Goal: Task Accomplishment & Management: Manage account settings

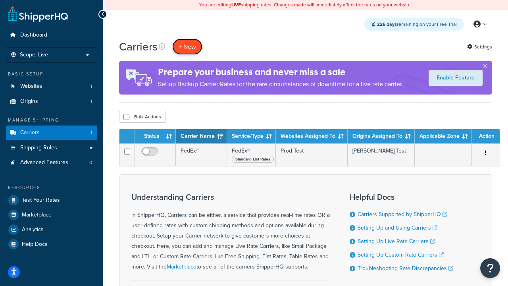
click at [187, 46] on button "+ New" at bounding box center [187, 46] width 30 height 16
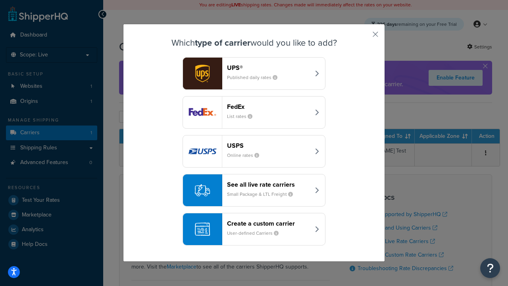
click at [268, 106] on header "FedEx" at bounding box center [268, 107] width 83 height 8
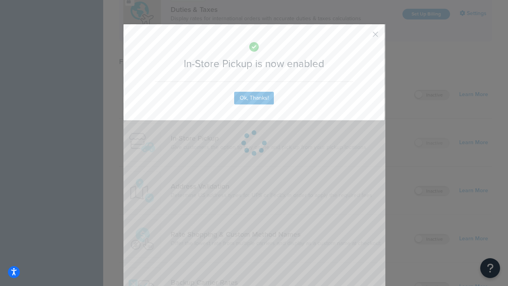
click at [363, 37] on button "button" at bounding box center [364, 37] width 2 height 2
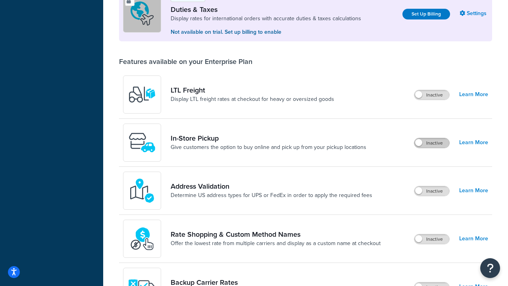
scroll to position [242, 0]
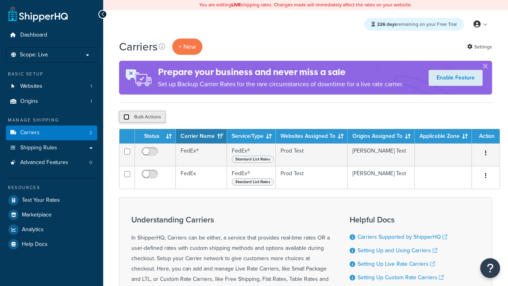
click at [126, 117] on input "checkbox" at bounding box center [126, 117] width 6 height 6
checkbox input "true"
click at [0, 0] on button "Delete" at bounding box center [0, 0] width 0 height 0
